Goal: Task Accomplishment & Management: Use online tool/utility

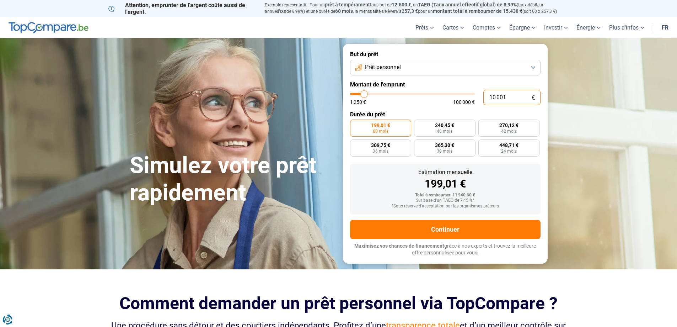
click at [491, 95] on input "10 001" at bounding box center [511, 98] width 57 height 16
type input "5"
type input "1250"
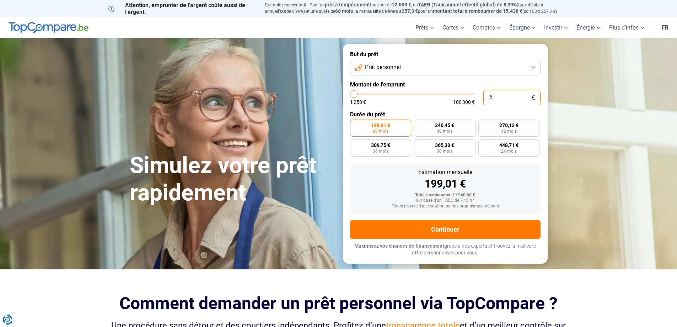
type input "50"
type input "1250"
type input "500"
type input "1250"
type input "5 000"
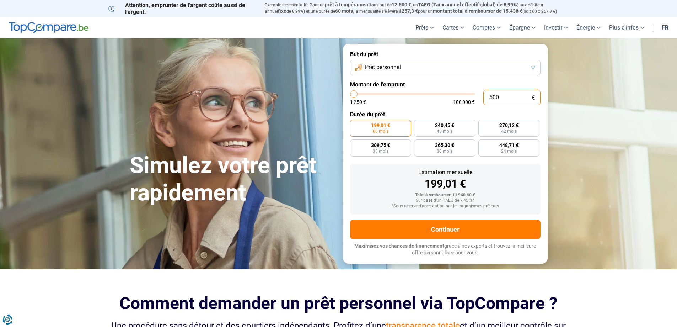
type input "5000"
radio input "true"
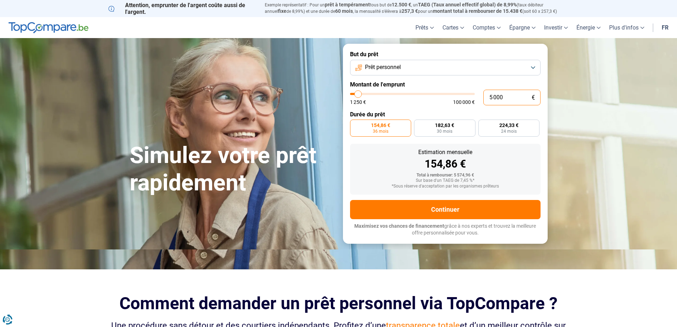
click at [522, 97] on input "5 000" at bounding box center [511, 98] width 57 height 16
type input "3"
type input "1250"
type input "30"
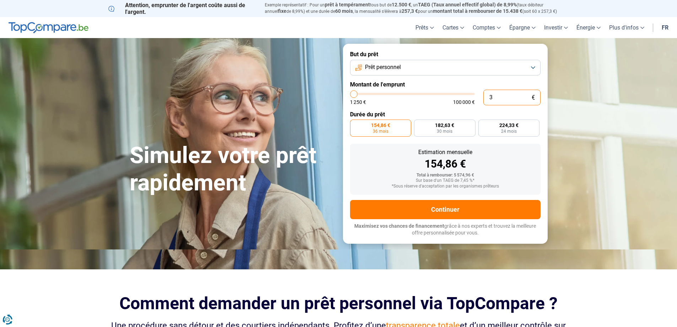
type input "1250"
type input "300"
type input "1250"
type input "3 000"
type input "3000"
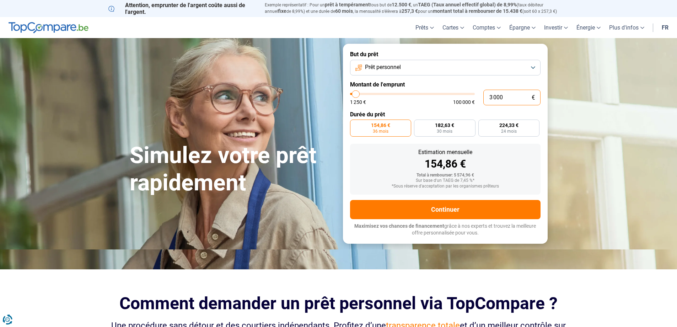
type input "30 000"
type input "30000"
radio input "false"
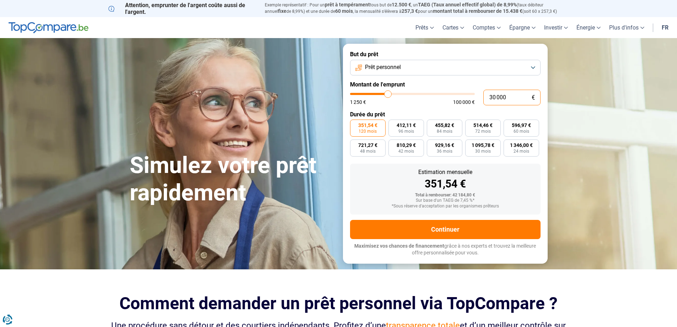
type input "30 000"
click at [538, 70] on button "Prêt personnel" at bounding box center [445, 68] width 190 height 16
